Goal: Task Accomplishment & Management: Use online tool/utility

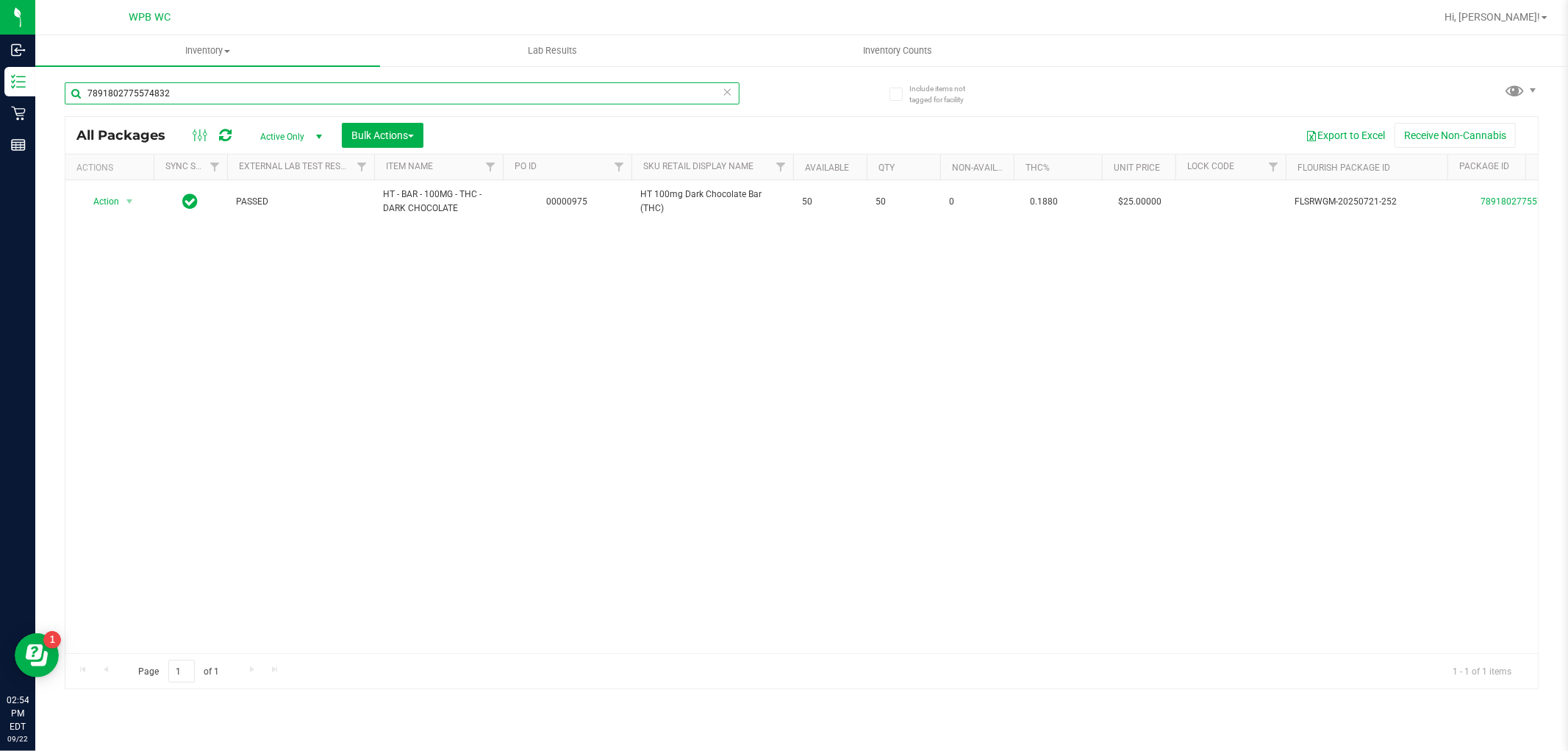
click at [200, 96] on input "7891802775574832" at bounding box center [402, 93] width 675 height 22
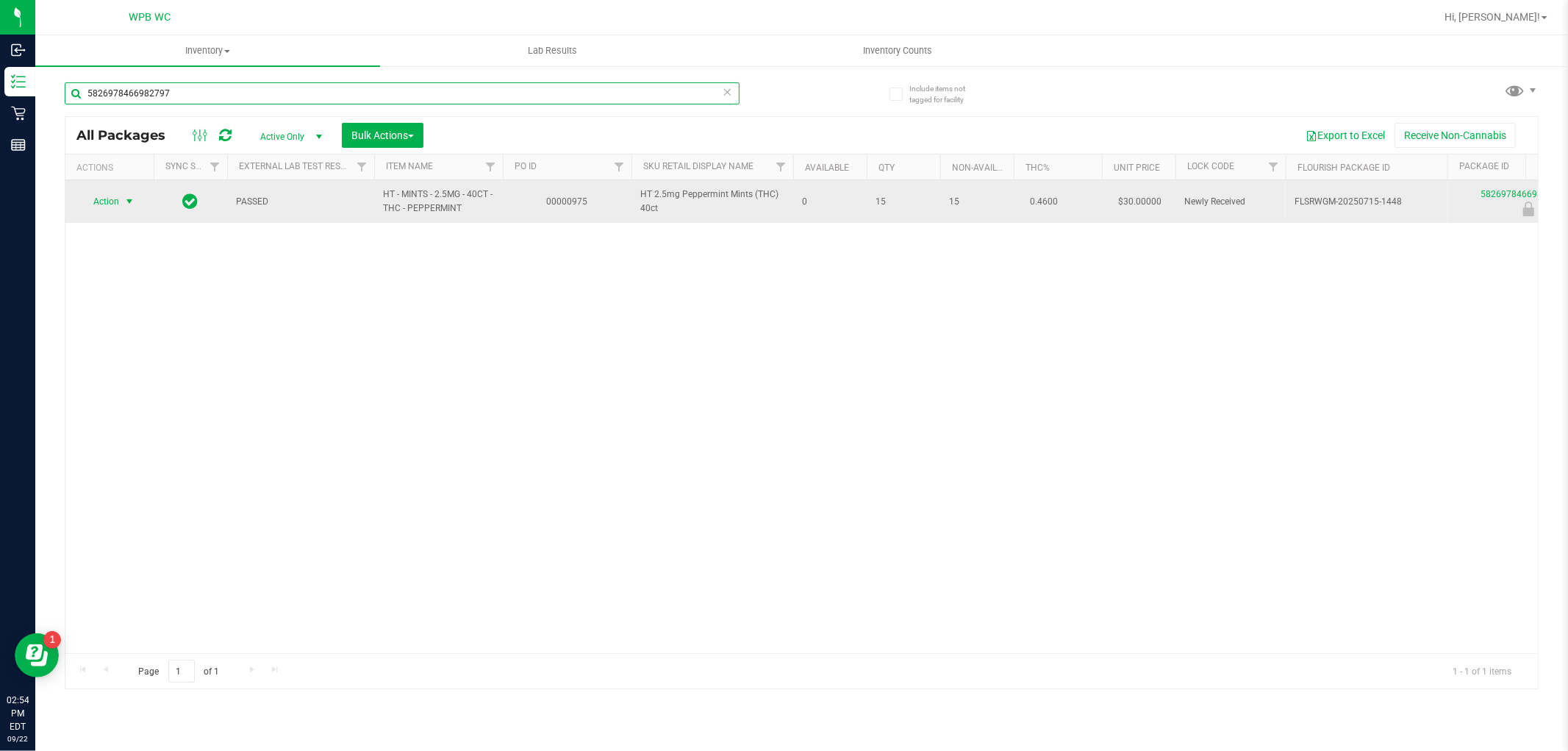
type input "5826978466982797"
click at [121, 206] on span "select" at bounding box center [130, 201] width 18 height 21
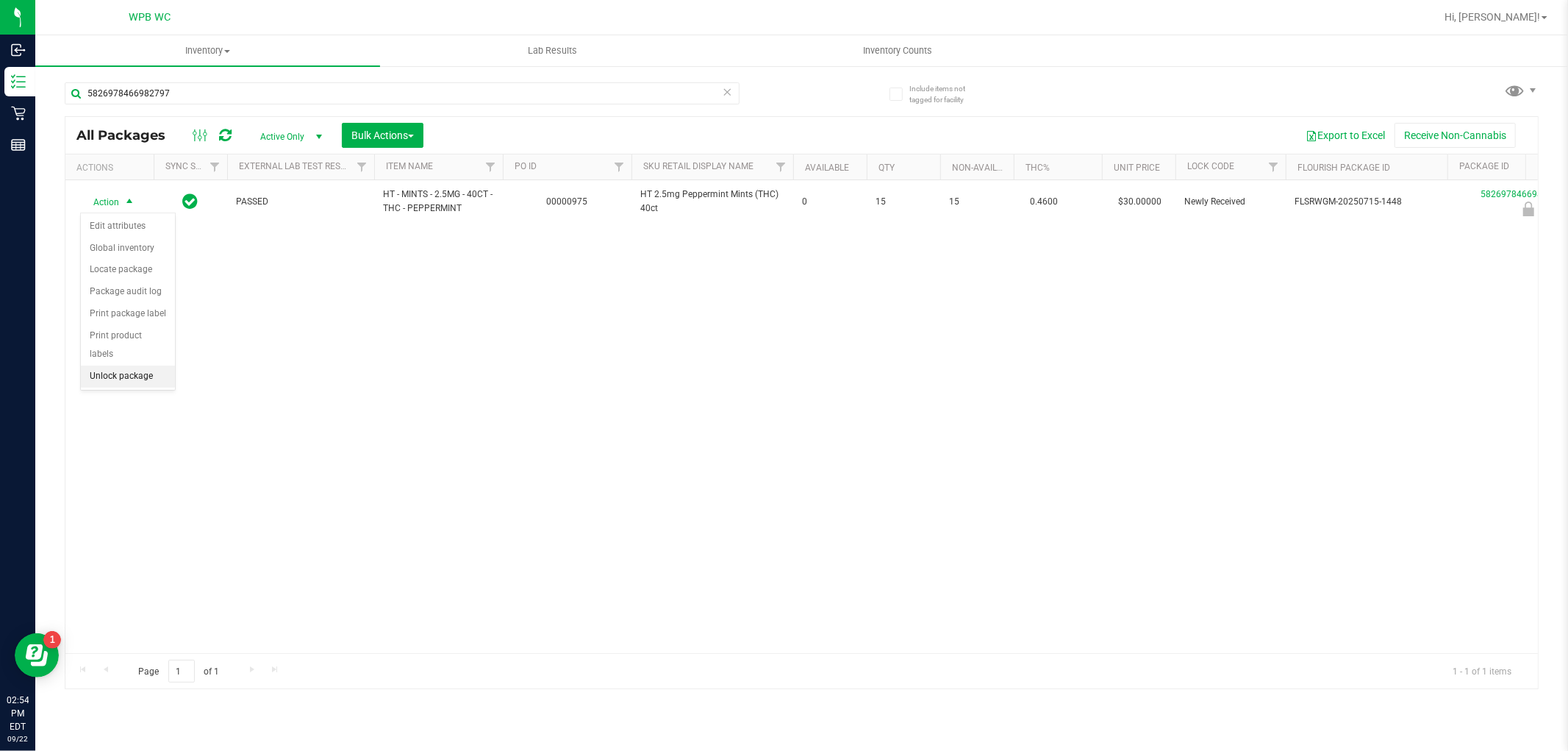
click at [115, 379] on li "Unlock package" at bounding box center [128, 376] width 94 height 22
